Goal: Transaction & Acquisition: Purchase product/service

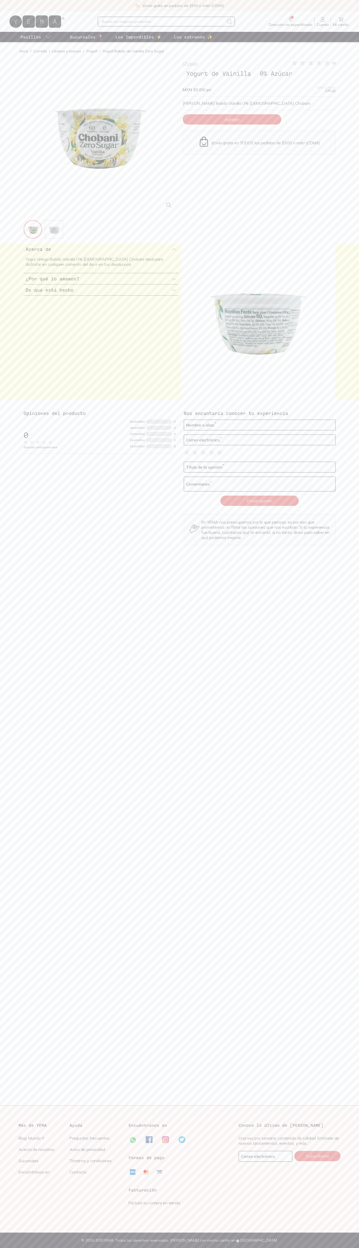
click at [232, 119] on span "Agregar" at bounding box center [232, 119] width 15 height 5
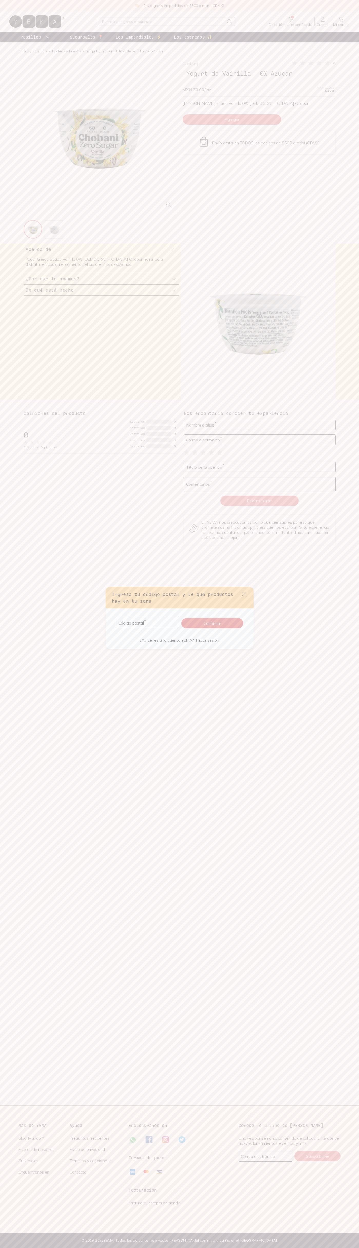
click at [244, 594] on icon "default" at bounding box center [244, 594] width 5 height 5
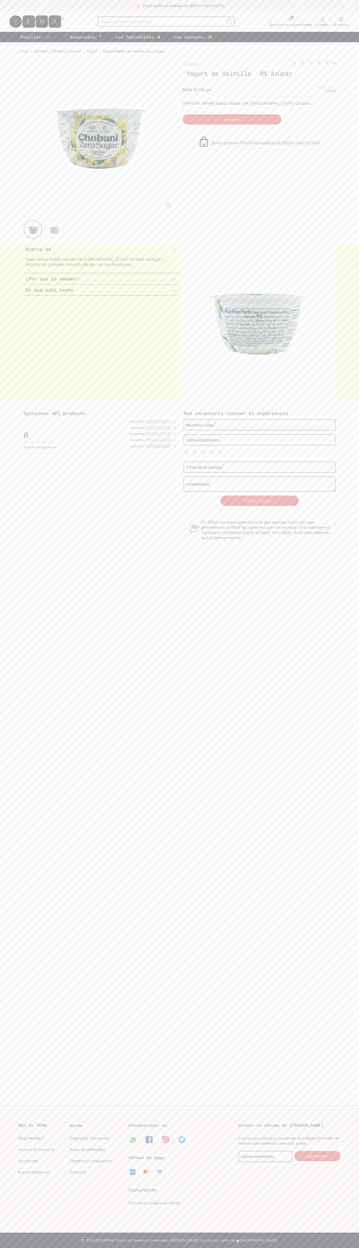
click at [341, 19] on icon at bounding box center [341, 19] width 6 height 6
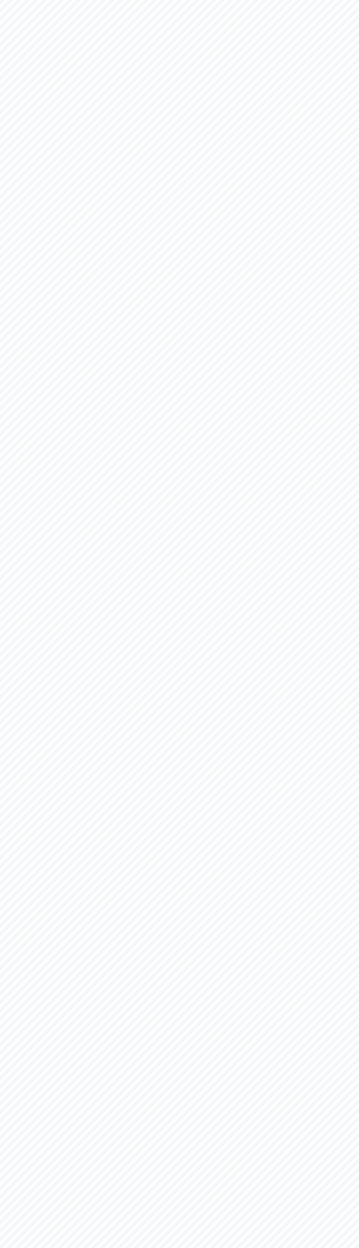
click at [163, 0] on html "YEMA: Así de fácil, así de bueno" at bounding box center [179, 0] width 359 height 0
click at [346, 0] on html "YEMA: Así de fácil, así de bueno" at bounding box center [179, 0] width 359 height 0
click at [177, 0] on html "YEMA: Así de fácil, así de bueno" at bounding box center [179, 0] width 359 height 0
click at [6, 0] on html "YEMA: Así de fácil, así de bueno" at bounding box center [179, 0] width 359 height 0
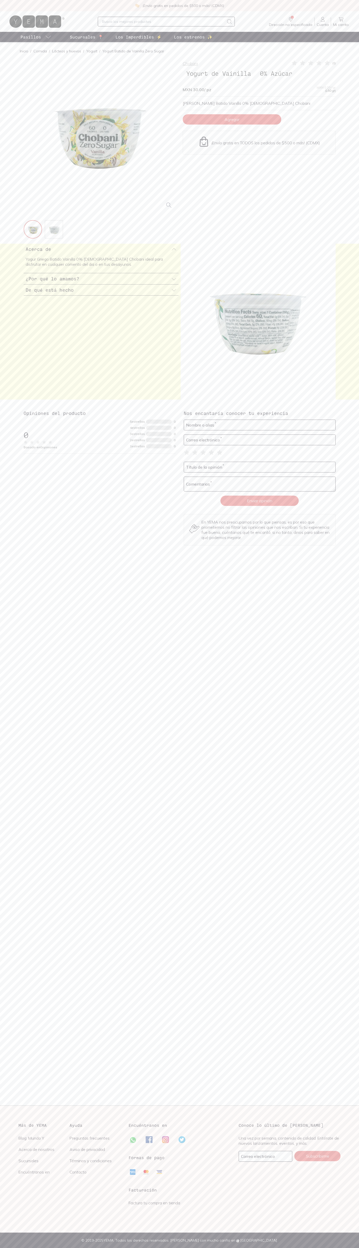
click at [327, 63] on icon at bounding box center [327, 62] width 5 height 5
